Goal: Transaction & Acquisition: Book appointment/travel/reservation

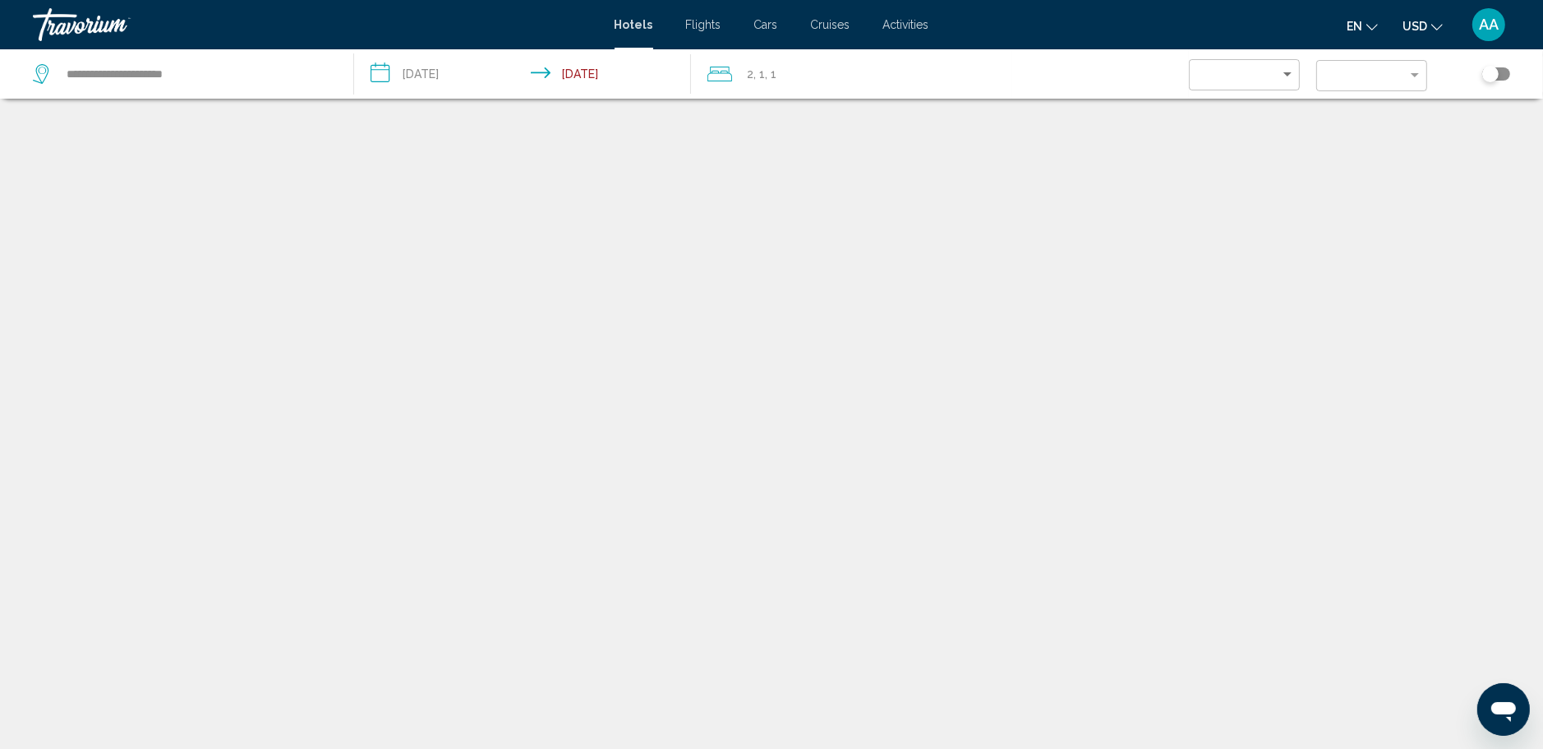
click at [722, 68] on icon "Travelers: 2 adults, 1 child" at bounding box center [720, 74] width 25 height 20
click at [719, 76] on icon "Travelers: 2 adults, 1 child" at bounding box center [720, 74] width 25 height 20
click at [754, 70] on span ", 1" at bounding box center [760, 73] width 12 height 23
click at [775, 72] on div "2 , 1 , 1" at bounding box center [860, 73] width 305 height 23
